Goal: Information Seeking & Learning: Learn about a topic

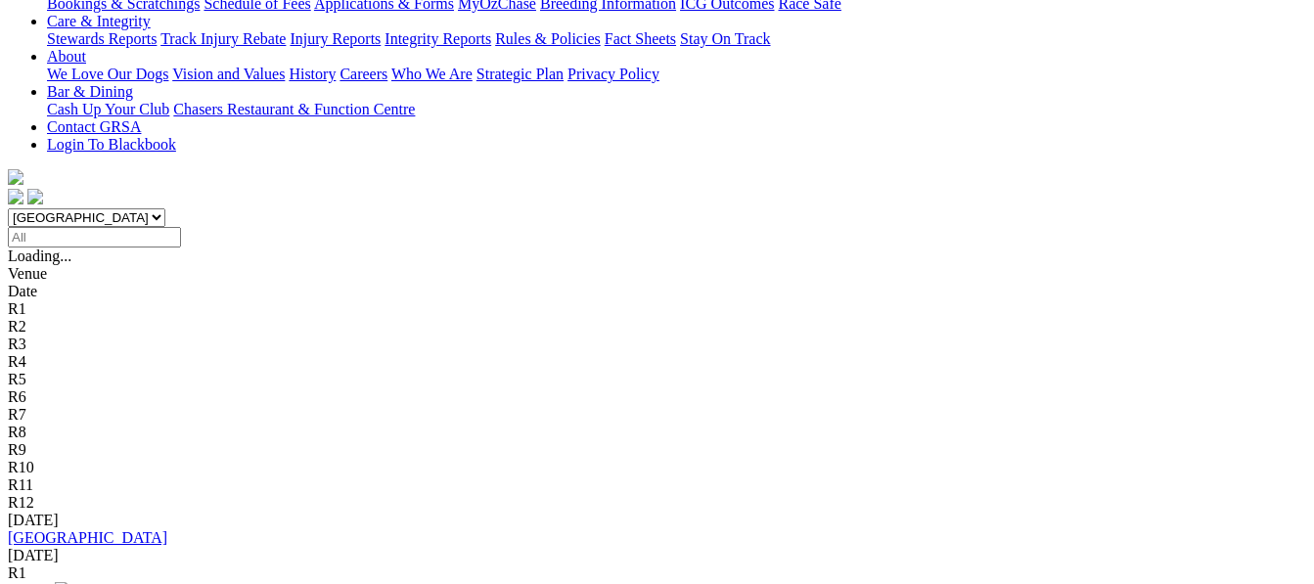
scroll to position [430, 0]
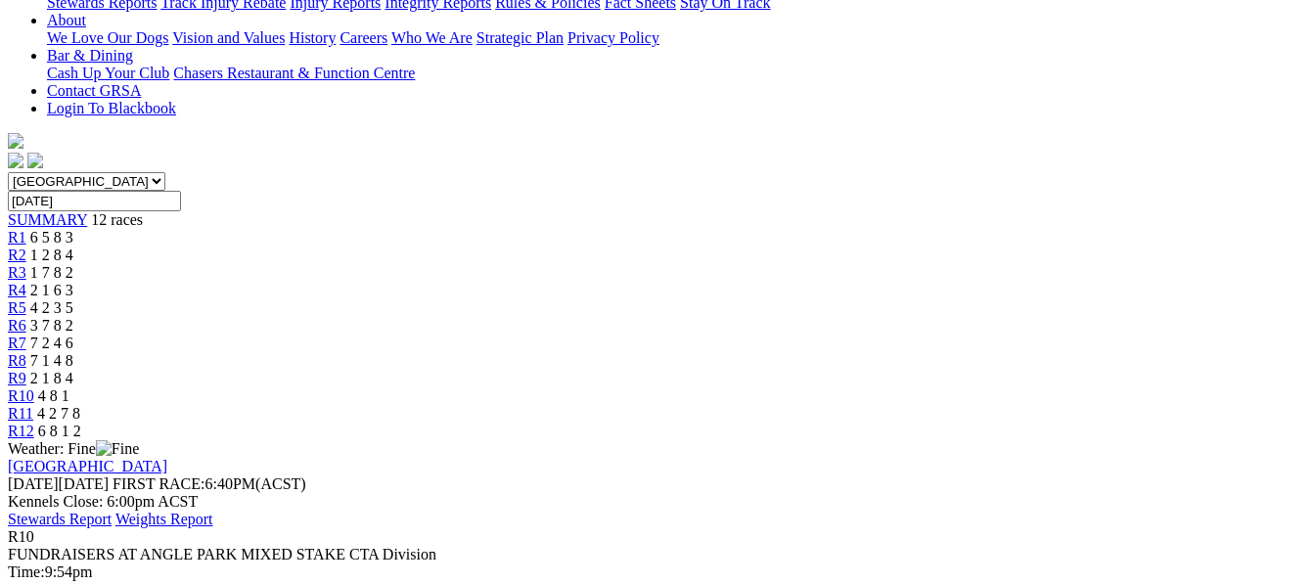
scroll to position [470, 0]
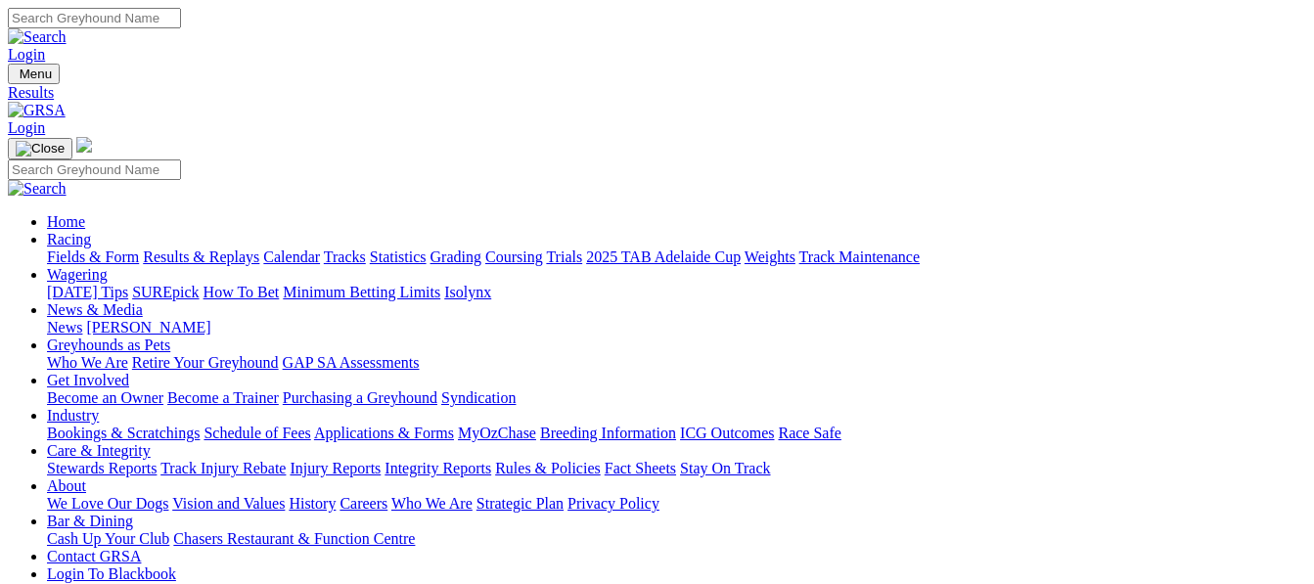
click at [65, 249] on link "Fields & Form" at bounding box center [93, 257] width 92 height 17
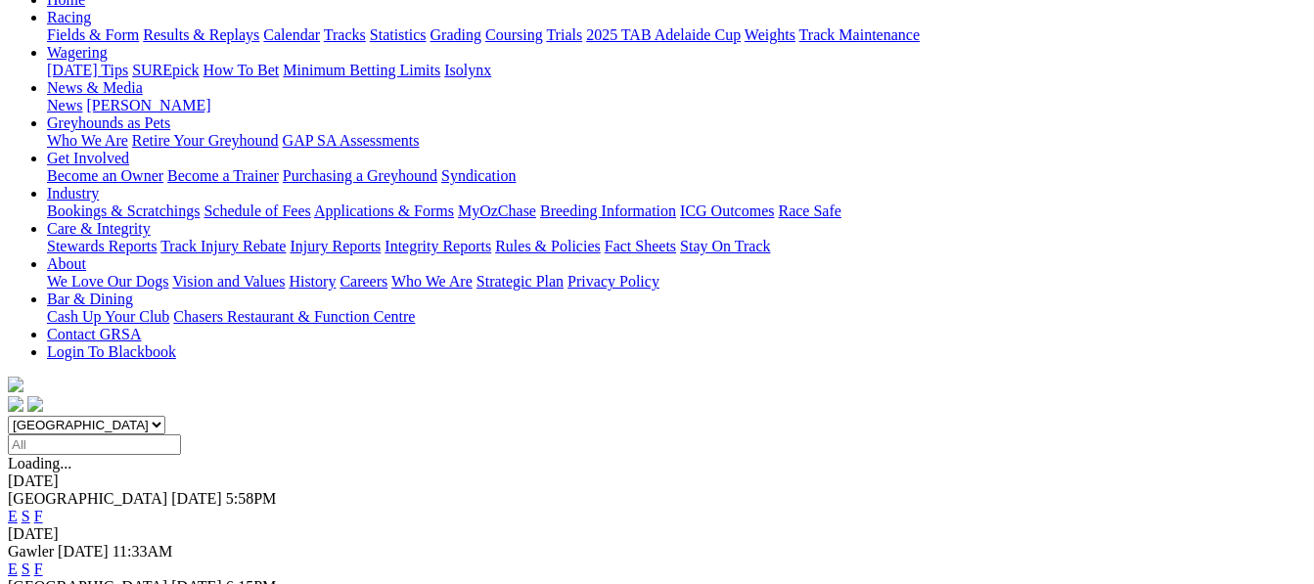
scroll to position [274, 0]
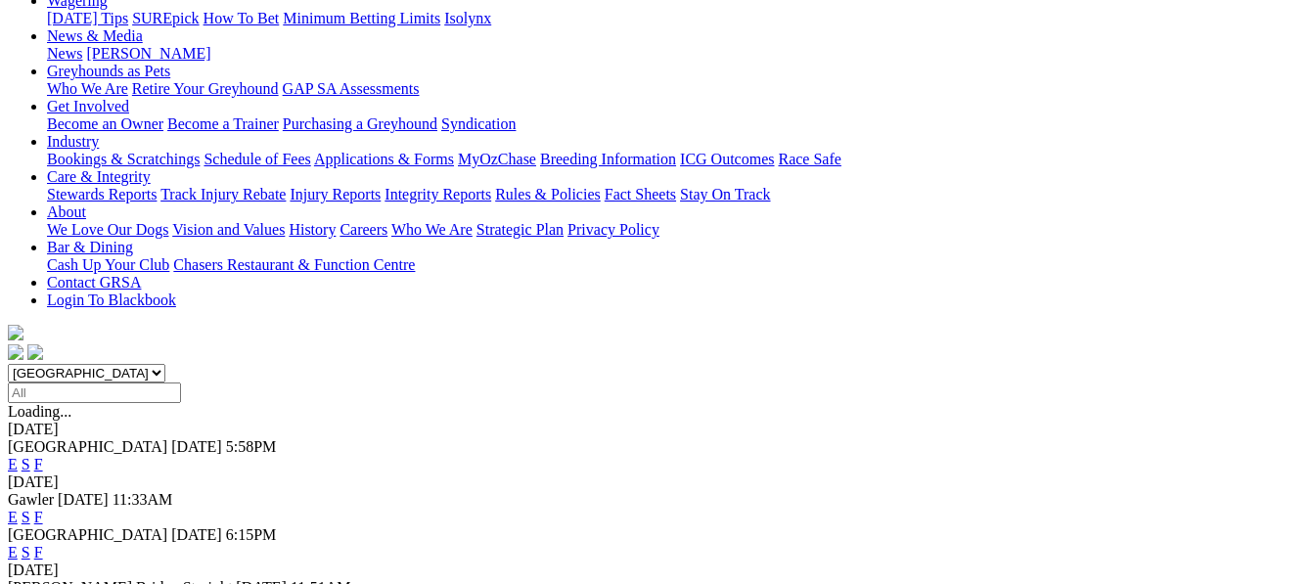
click at [43, 544] on link "F" at bounding box center [38, 552] width 9 height 17
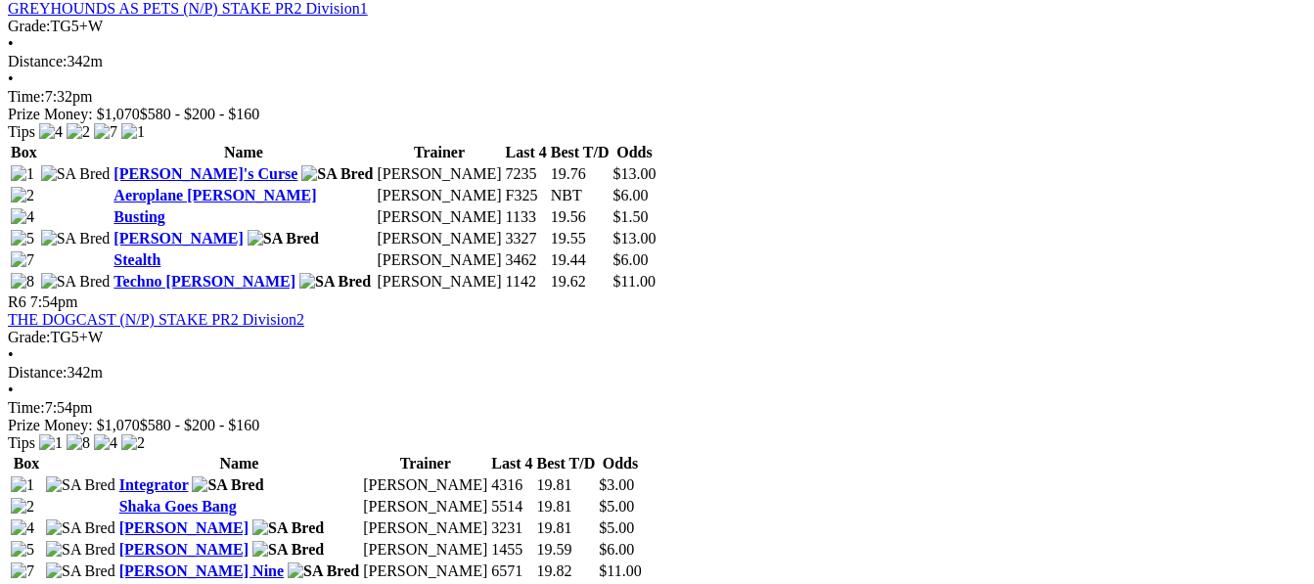
scroll to position [2270, 0]
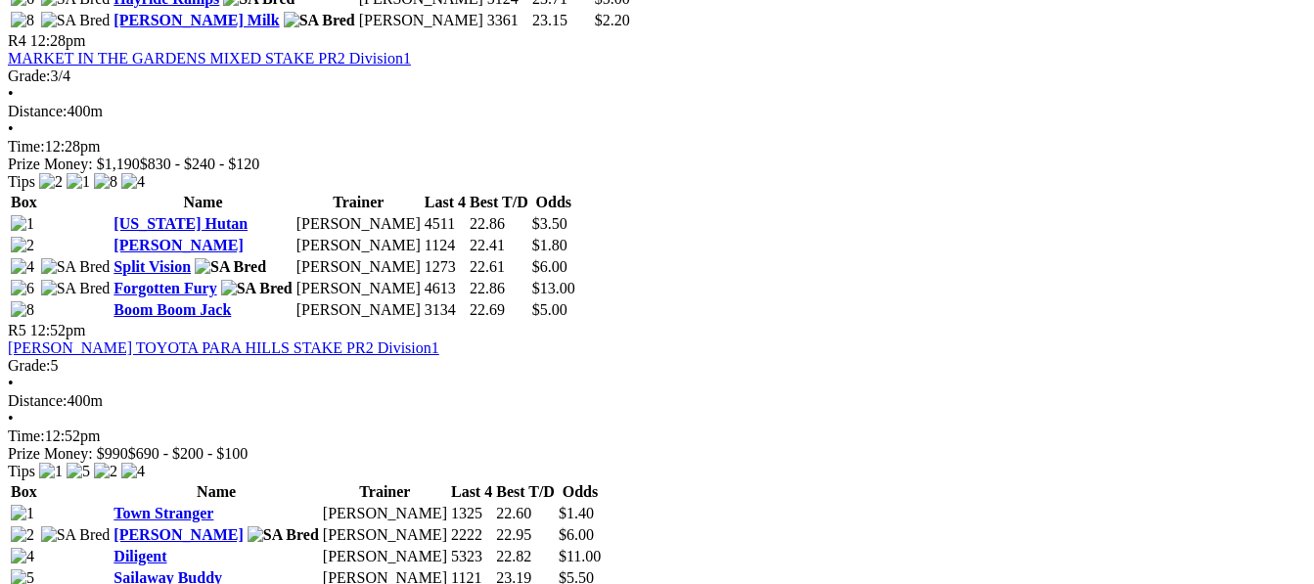
scroll to position [1839, 0]
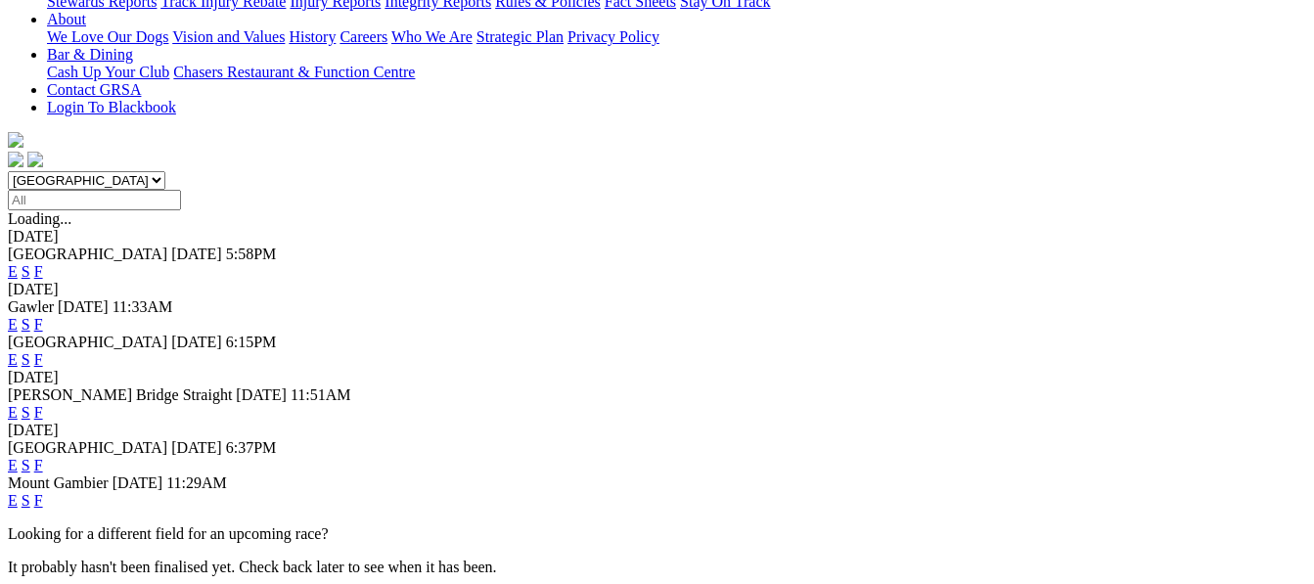
scroll to position [470, 0]
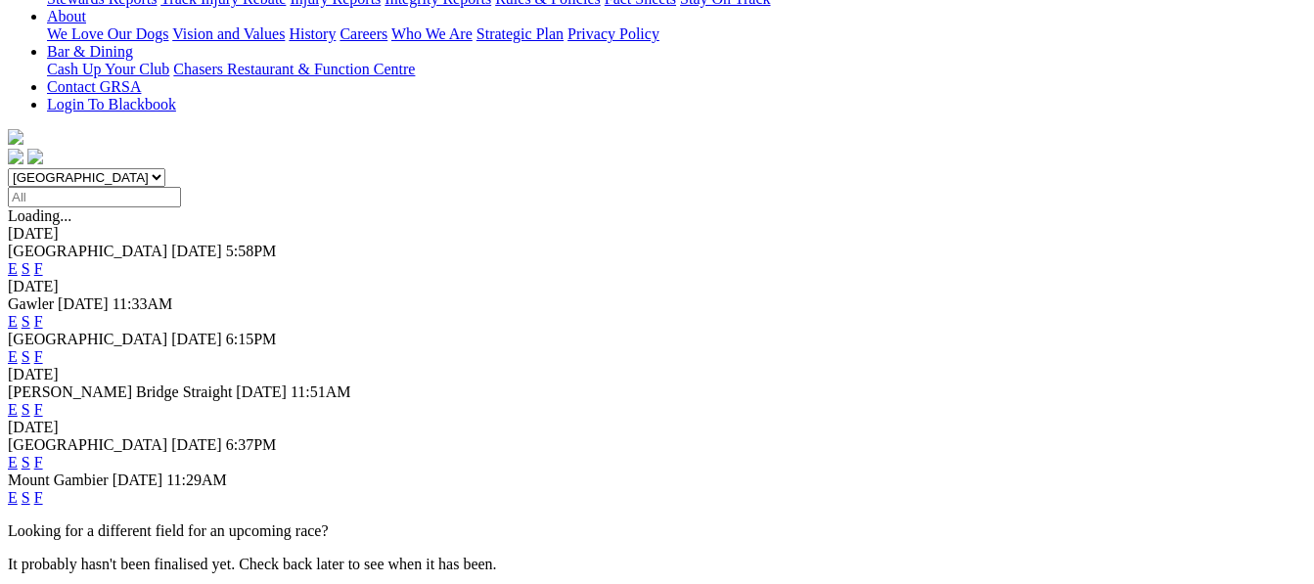
click at [43, 401] on link "F" at bounding box center [38, 409] width 9 height 17
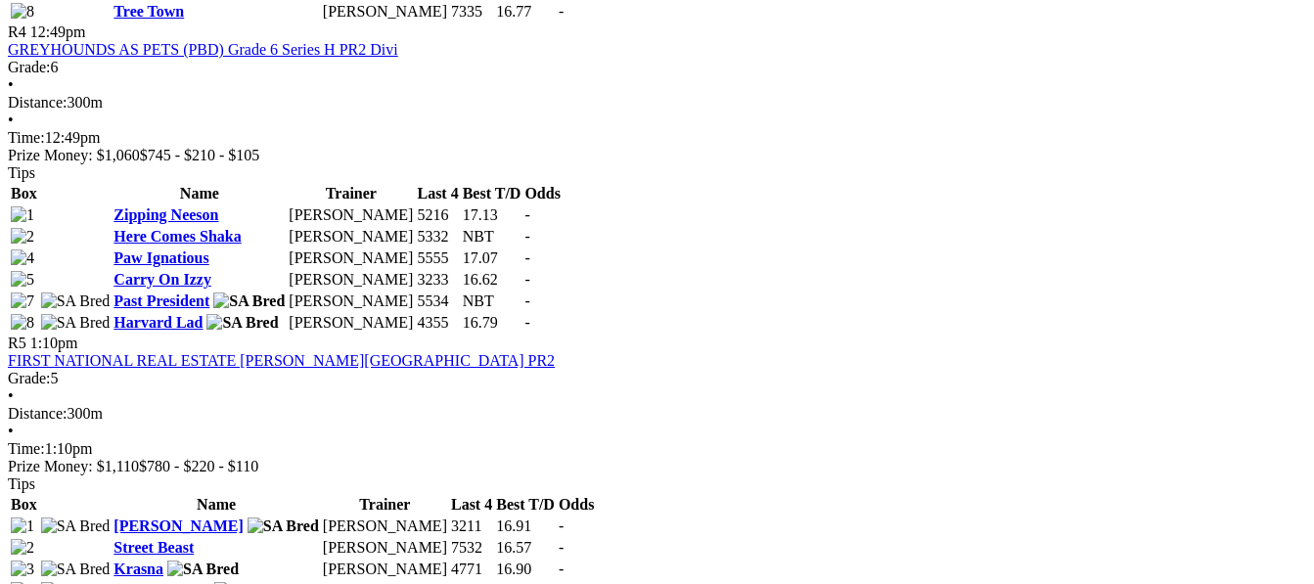
scroll to position [1839, 0]
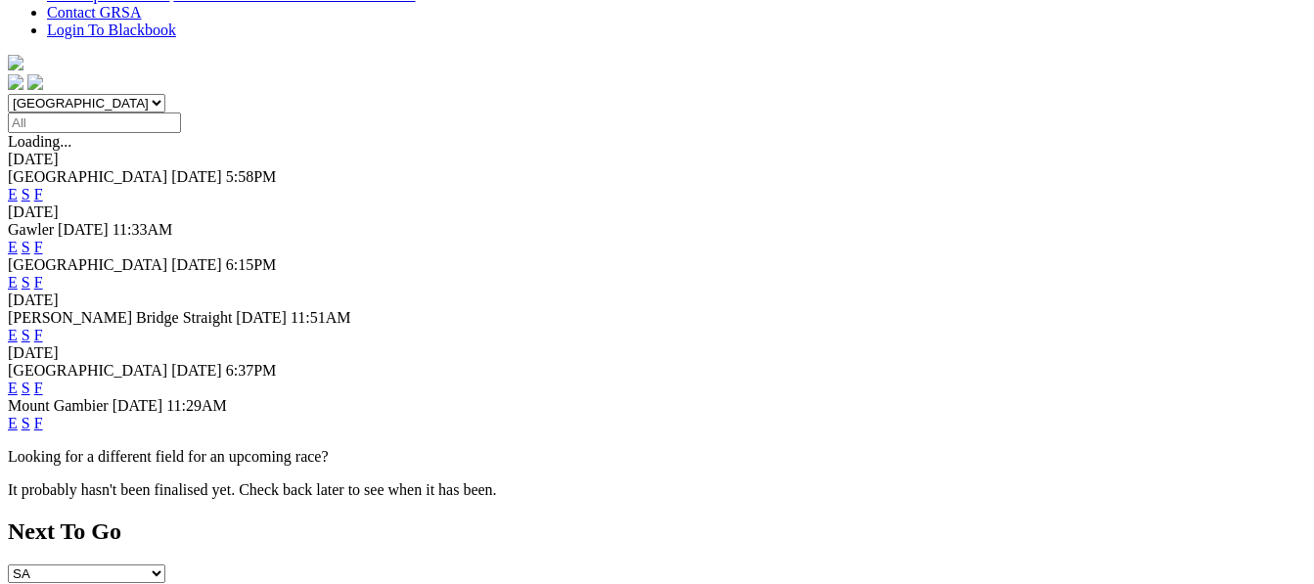
scroll to position [548, 0]
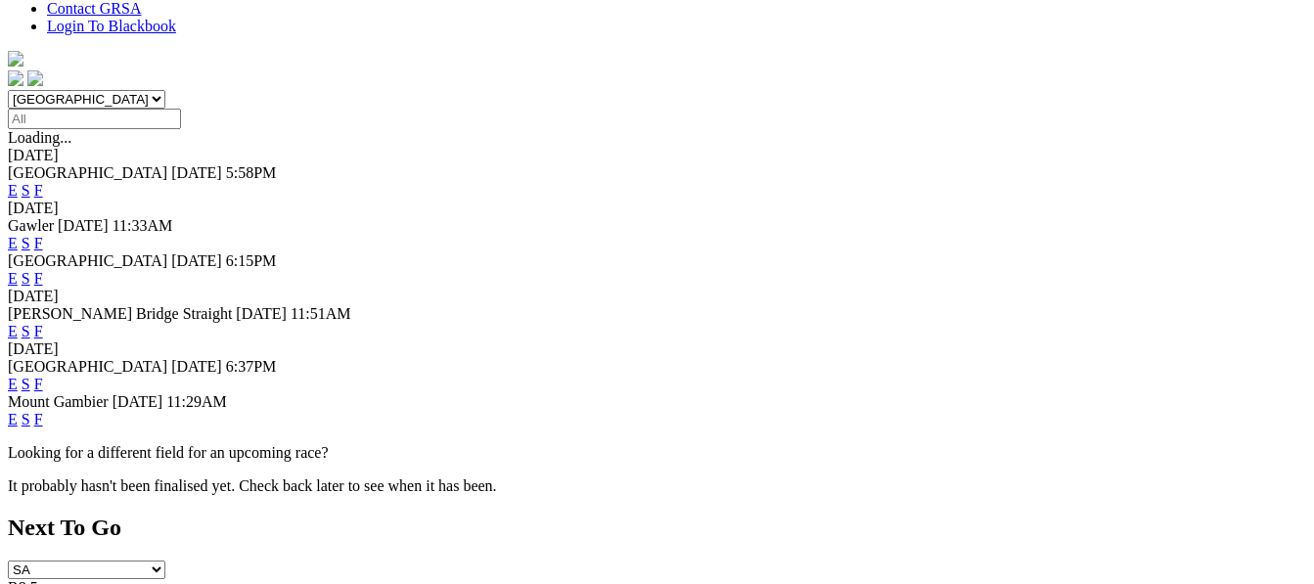
click at [43, 376] on link "F" at bounding box center [38, 384] width 9 height 17
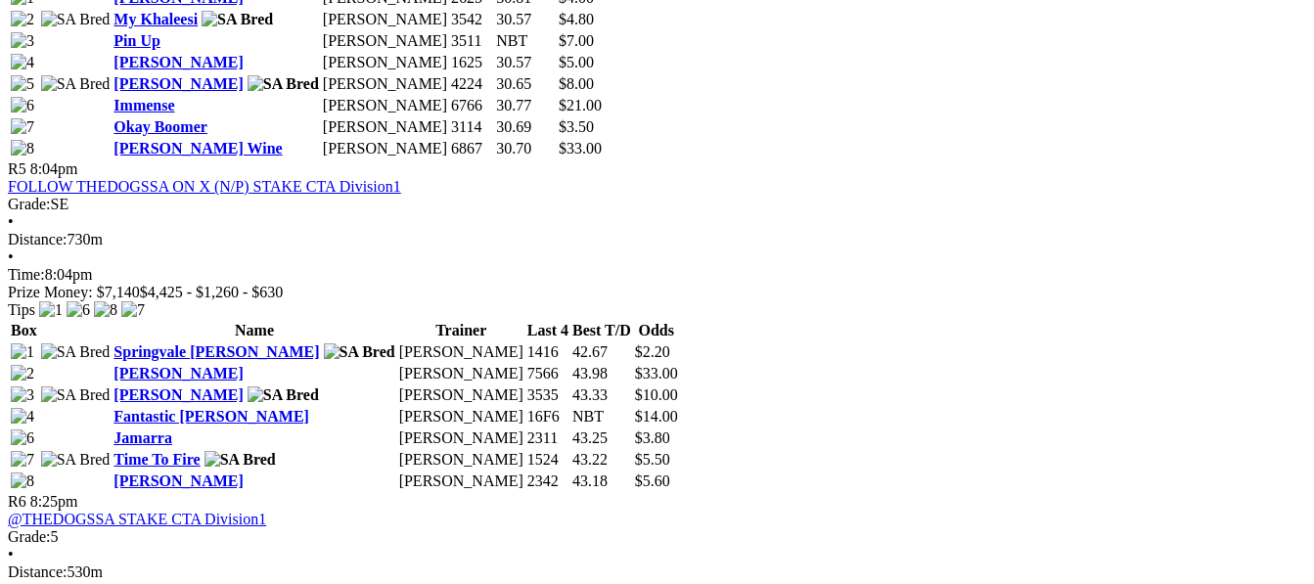
scroll to position [2466, 0]
